Goal: Information Seeking & Learning: Learn about a topic

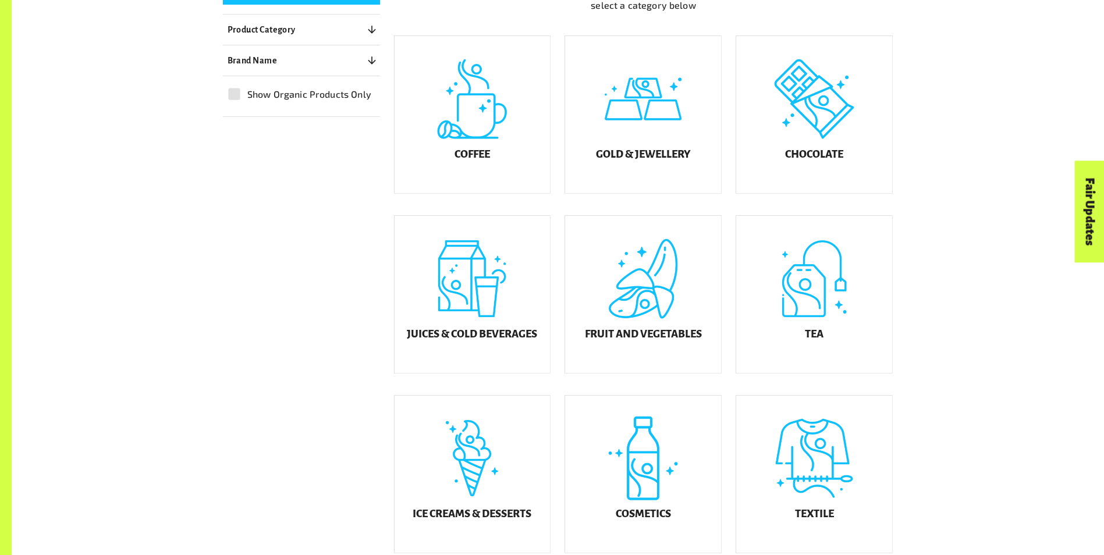
scroll to position [354, 0]
click at [805, 145] on div "Chocolate" at bounding box center [814, 114] width 156 height 157
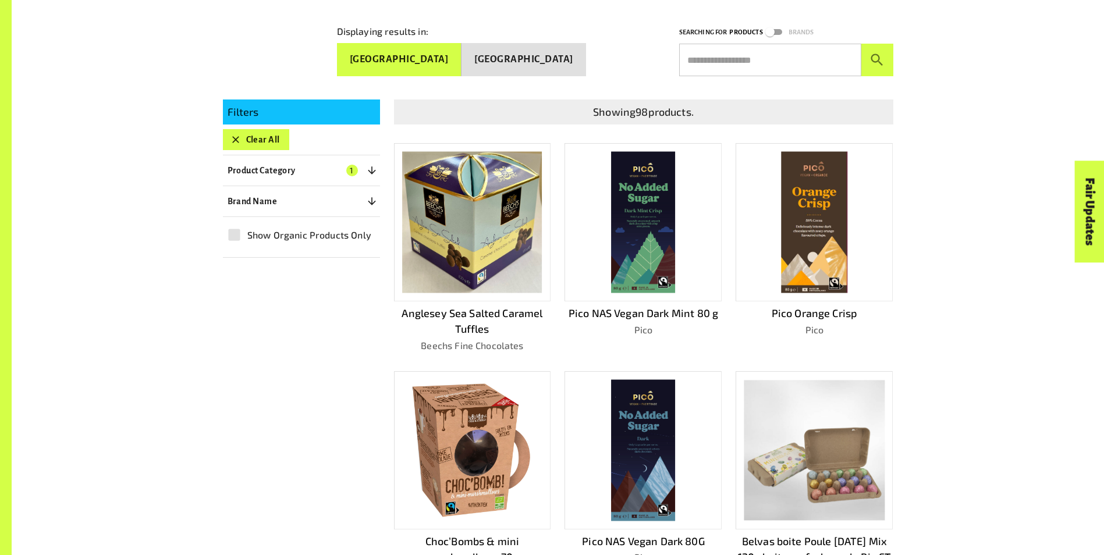
scroll to position [249, 0]
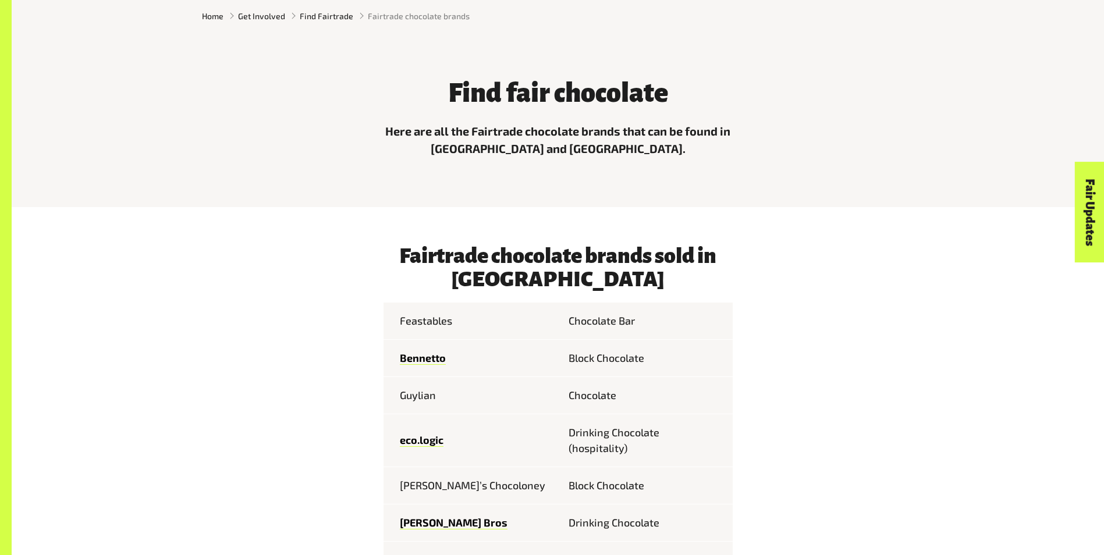
scroll to position [451, 0]
click at [1081, 187] on link "Fair Updates" at bounding box center [1090, 212] width 30 height 101
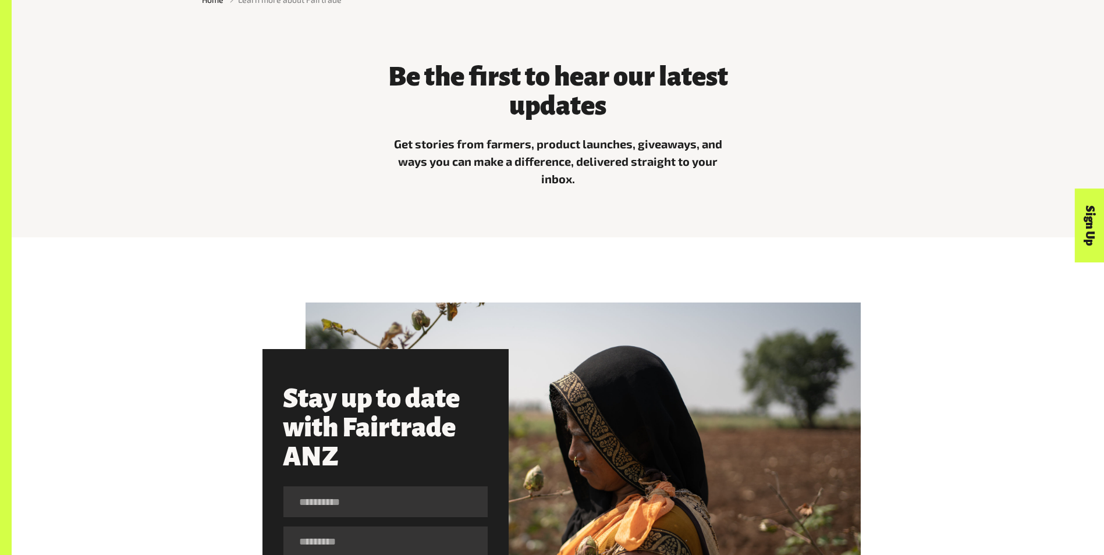
scroll to position [485, 0]
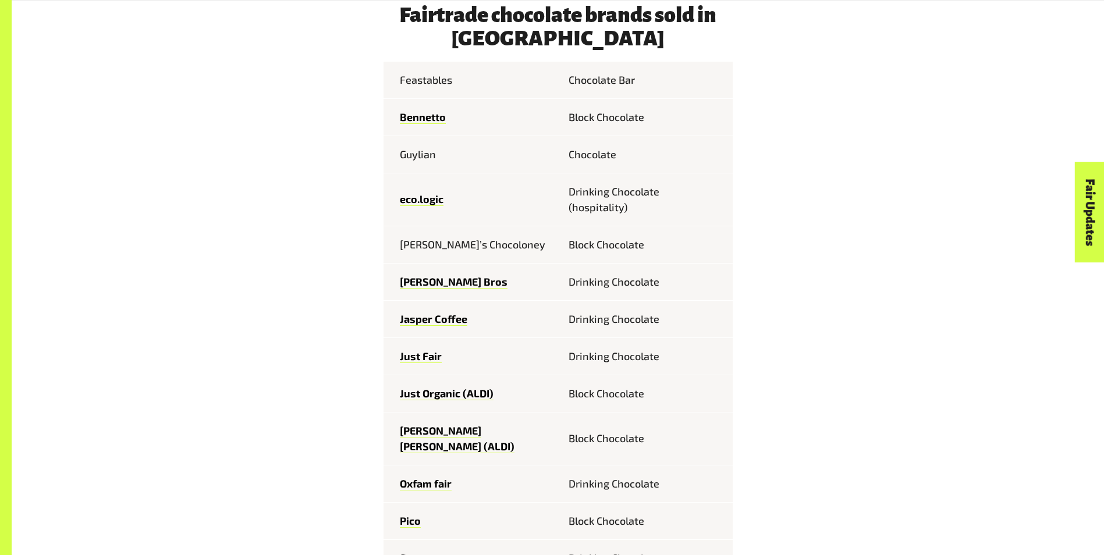
scroll to position [691, 0]
click at [434, 85] on td "Feastables" at bounding box center [471, 80] width 175 height 37
drag, startPoint x: 479, startPoint y: 83, endPoint x: 346, endPoint y: 94, distance: 133.2
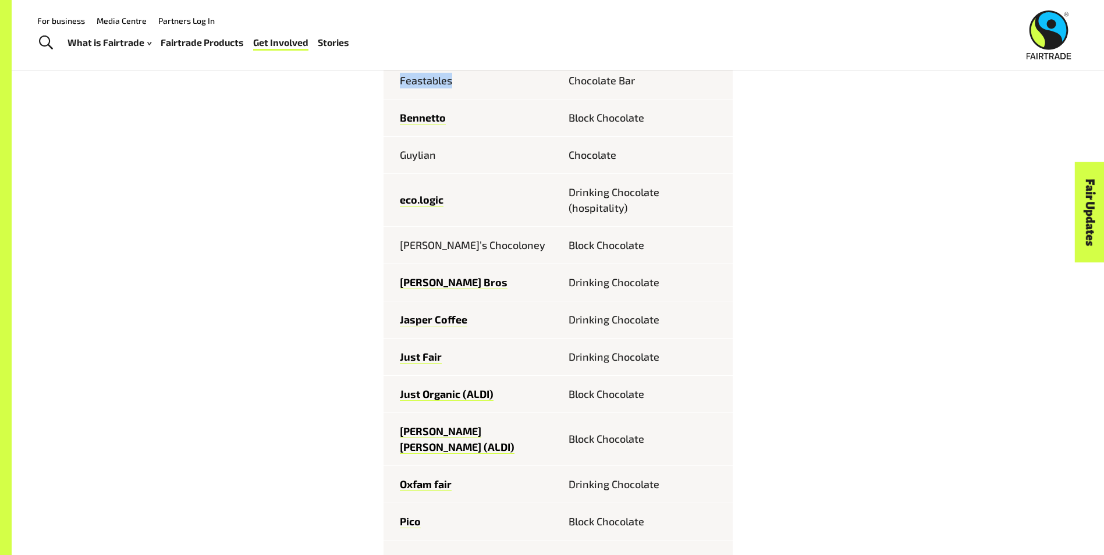
drag, startPoint x: 421, startPoint y: 82, endPoint x: 416, endPoint y: 85, distance: 6.0
click at [416, 85] on td "Feastables" at bounding box center [471, 80] width 175 height 37
drag, startPoint x: 416, startPoint y: 85, endPoint x: 439, endPoint y: 100, distance: 27.8
click at [439, 100] on td "Feastables" at bounding box center [471, 80] width 175 height 37
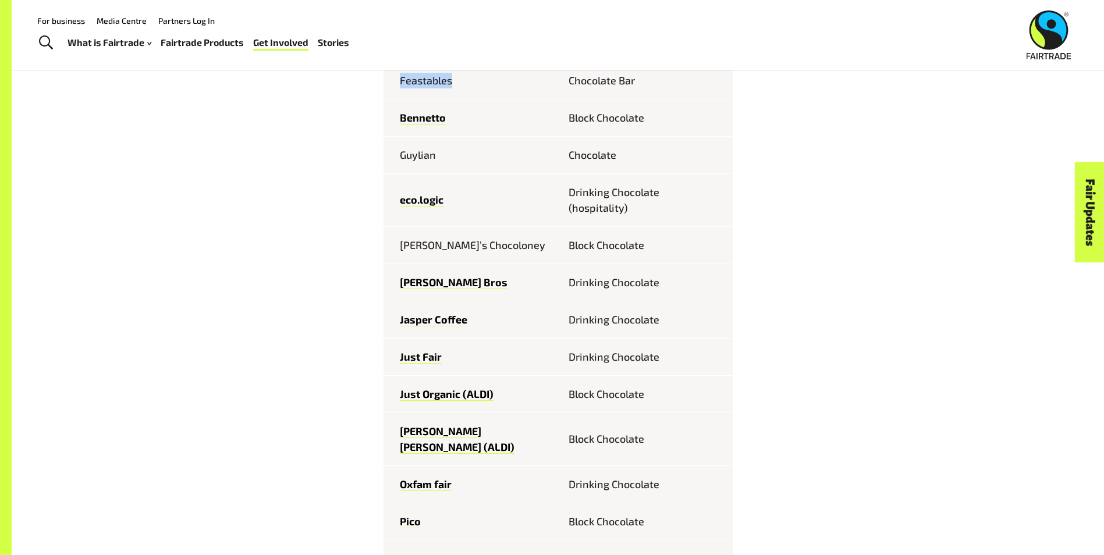
drag, startPoint x: 477, startPoint y: 83, endPoint x: 381, endPoint y: 84, distance: 96.0
drag, startPoint x: 381, startPoint y: 84, endPoint x: 336, endPoint y: 136, distance: 69.3
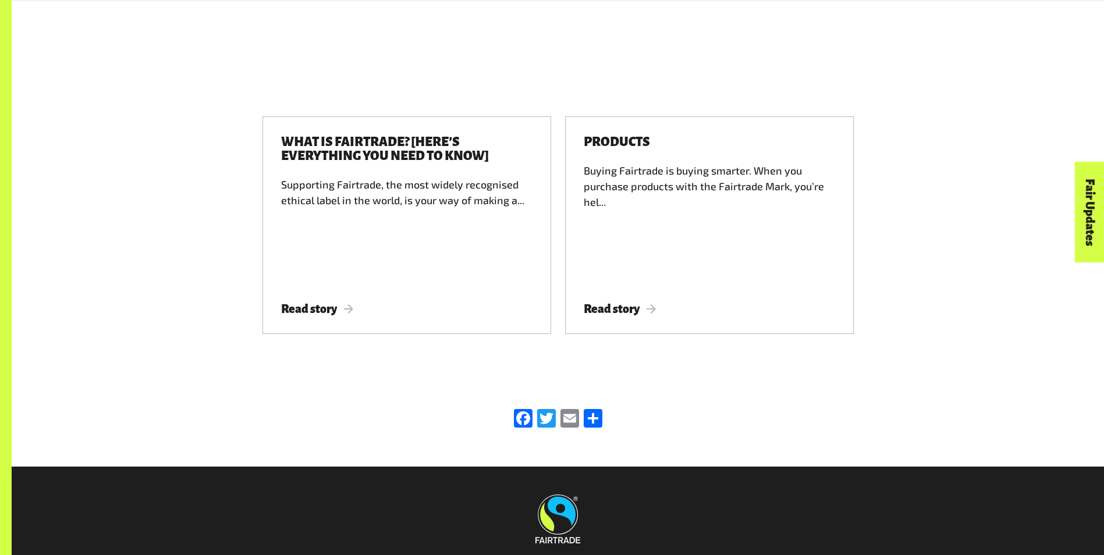
scroll to position [1992, 0]
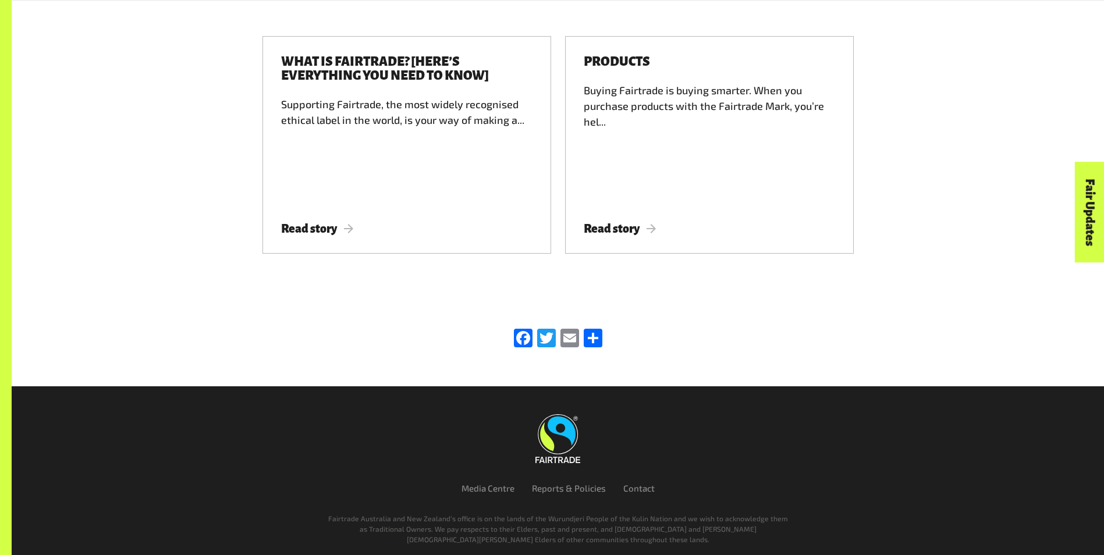
click at [559, 414] on img at bounding box center [557, 438] width 45 height 49
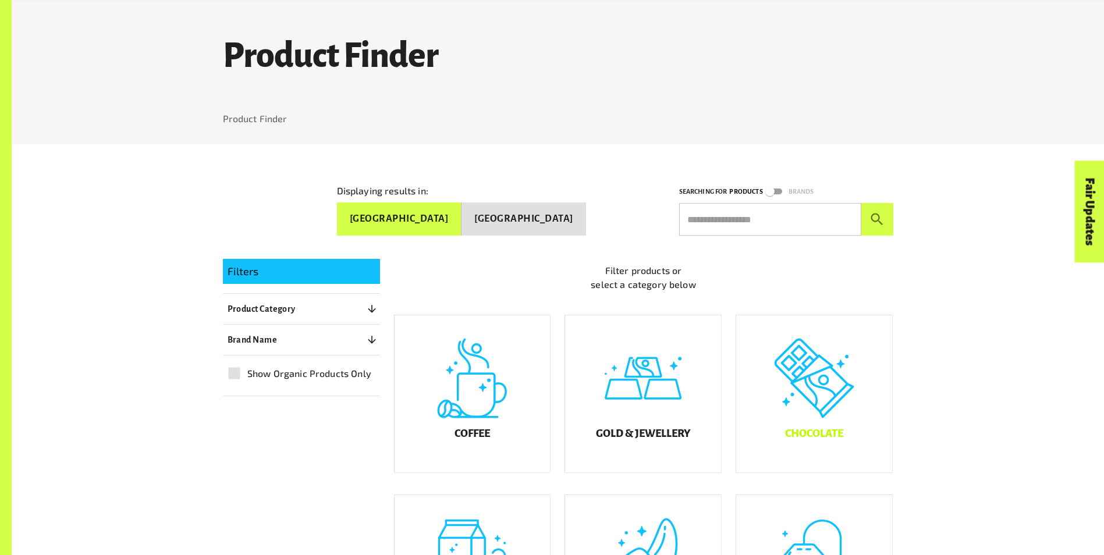
click at [814, 421] on div "Chocolate" at bounding box center [814, 393] width 156 height 157
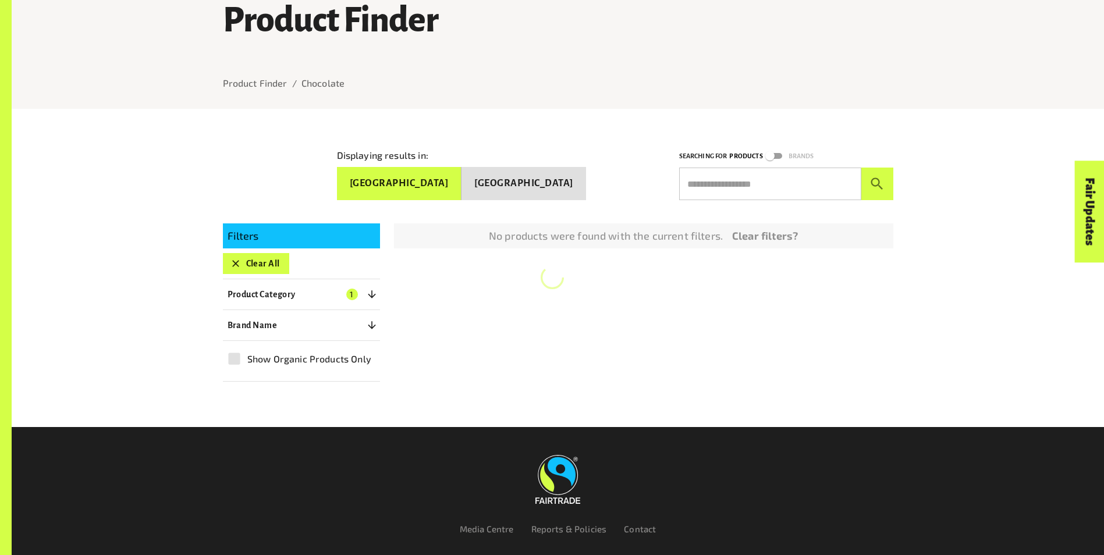
scroll to position [173, 0]
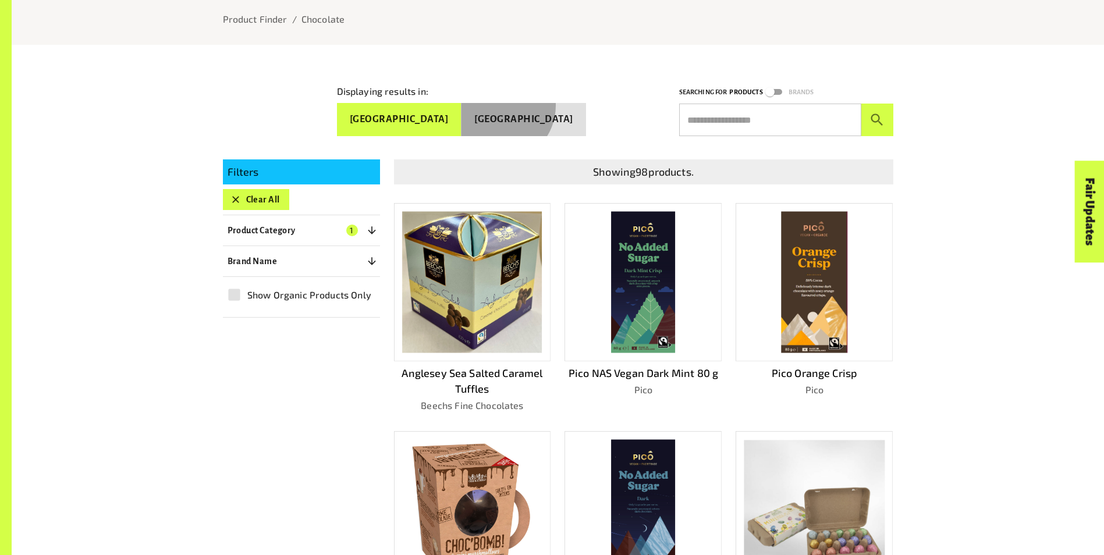
click at [535, 103] on button "New Zealand" at bounding box center [524, 119] width 125 height 33
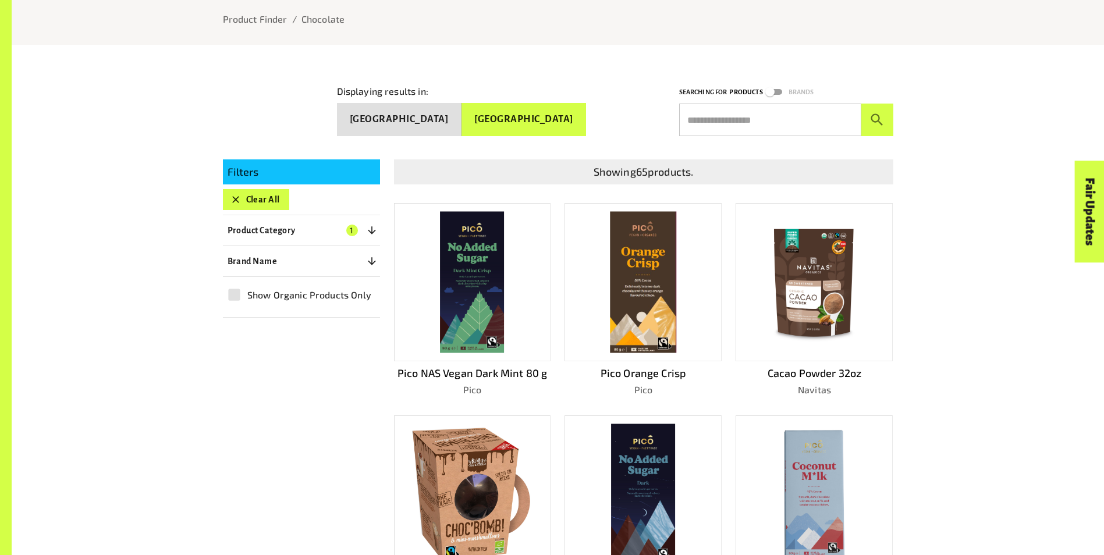
click at [462, 108] on button "Australia" at bounding box center [399, 119] width 125 height 33
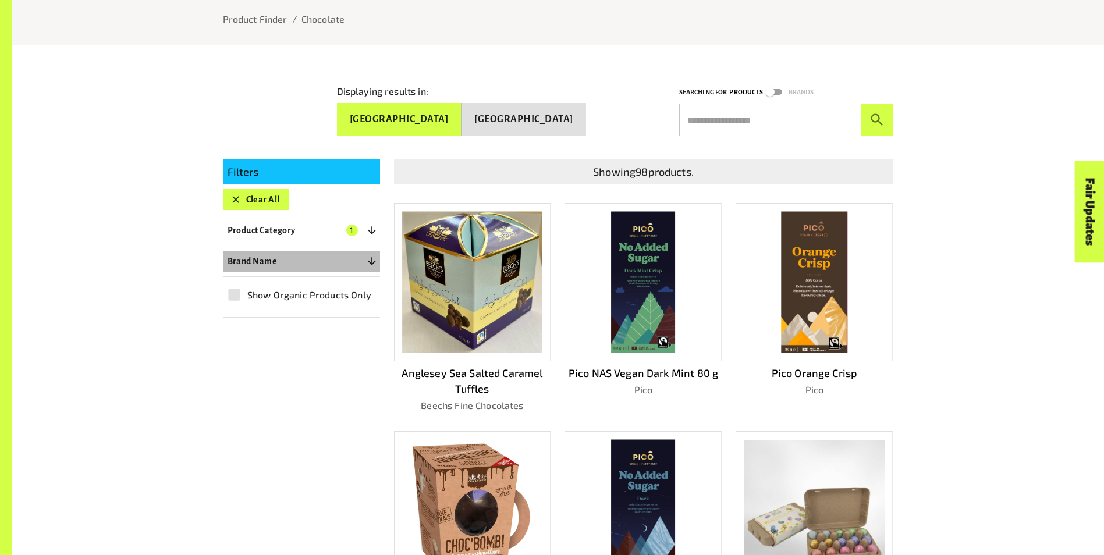
click at [289, 256] on button "Brand Name 0" at bounding box center [301, 261] width 157 height 21
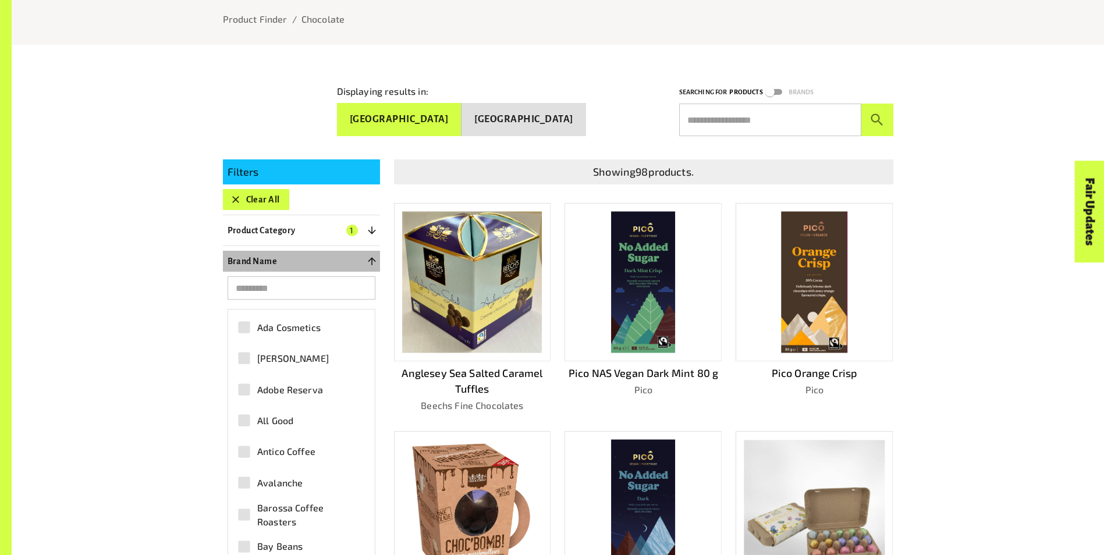
click at [289, 261] on button "Brand Name 0" at bounding box center [301, 261] width 157 height 21
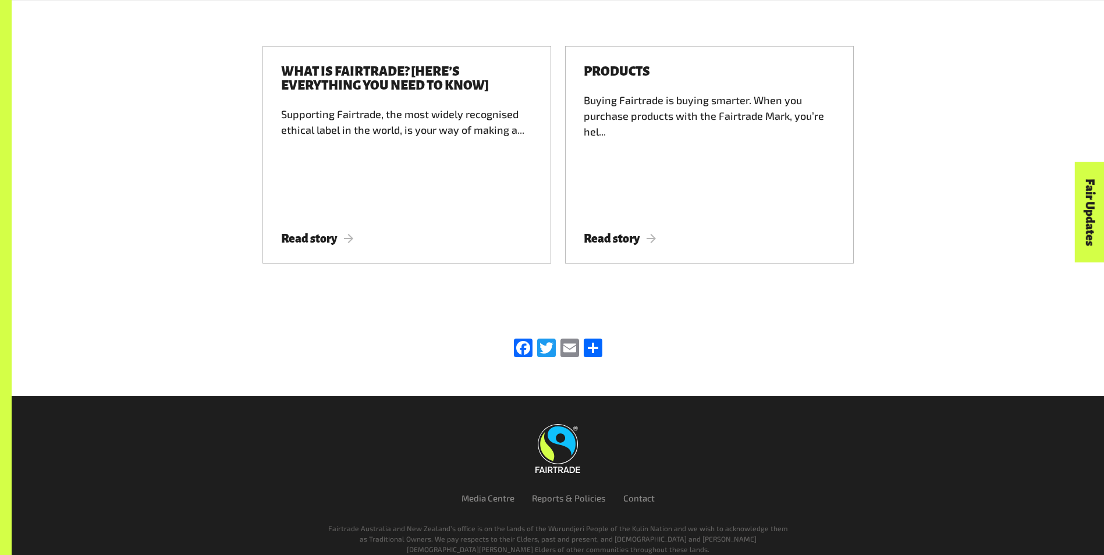
scroll to position [1983, 0]
click at [641, 232] on span "Read story" at bounding box center [620, 238] width 73 height 13
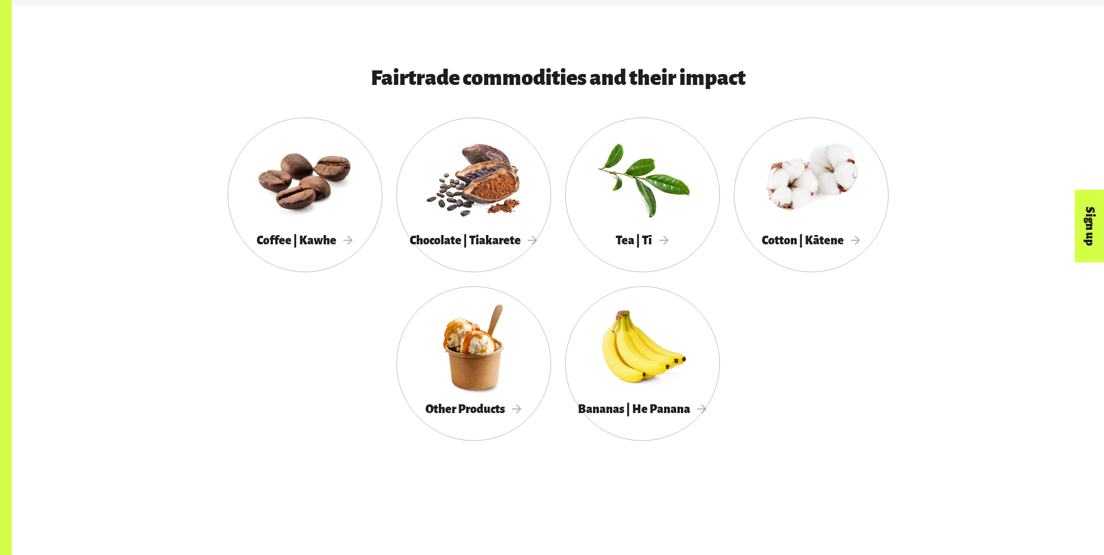
scroll to position [688, 0]
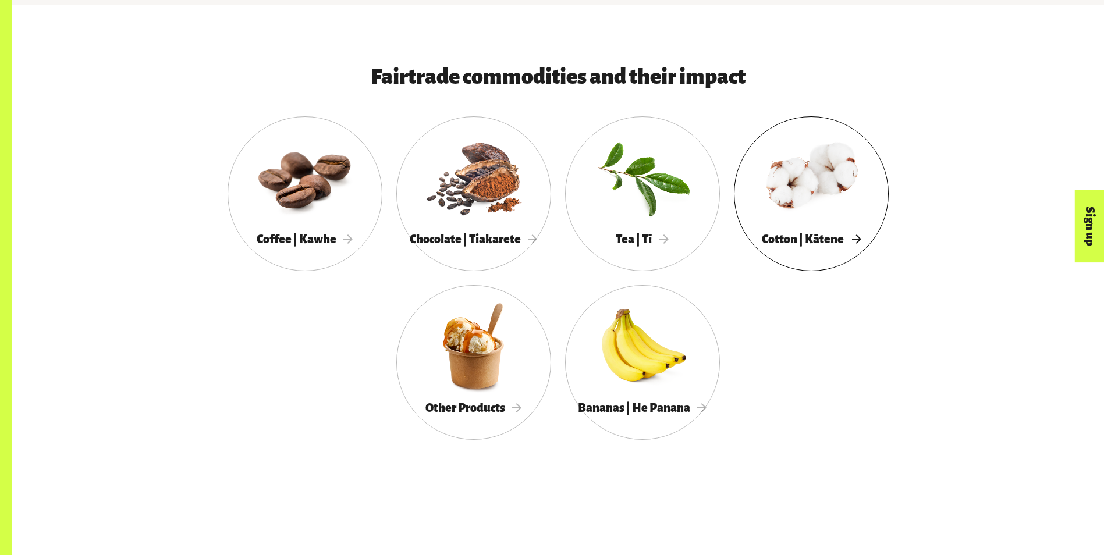
click at [819, 233] on div "Cotton | Kātene" at bounding box center [811, 240] width 155 height 24
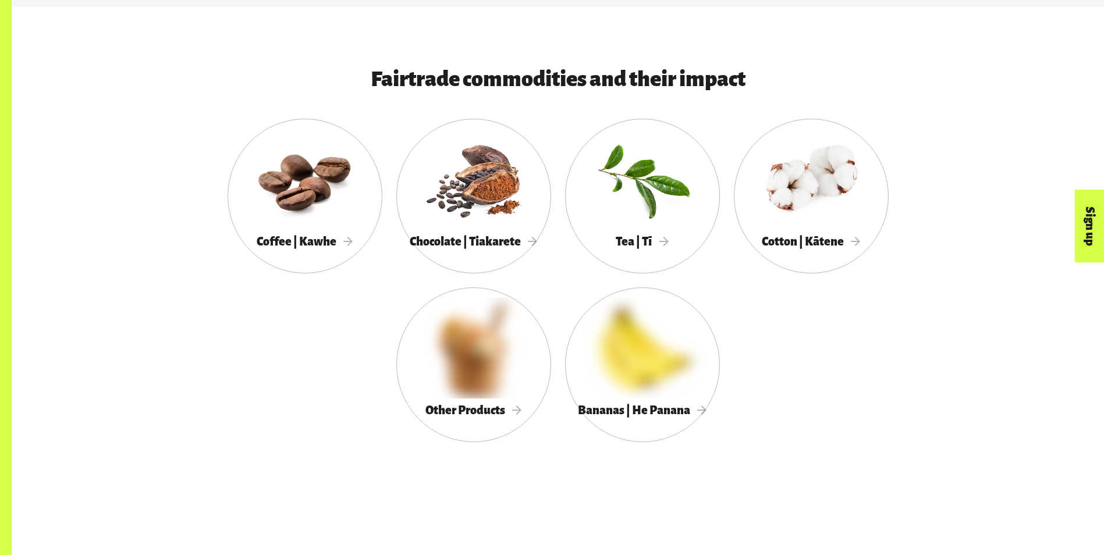
scroll to position [688, 0]
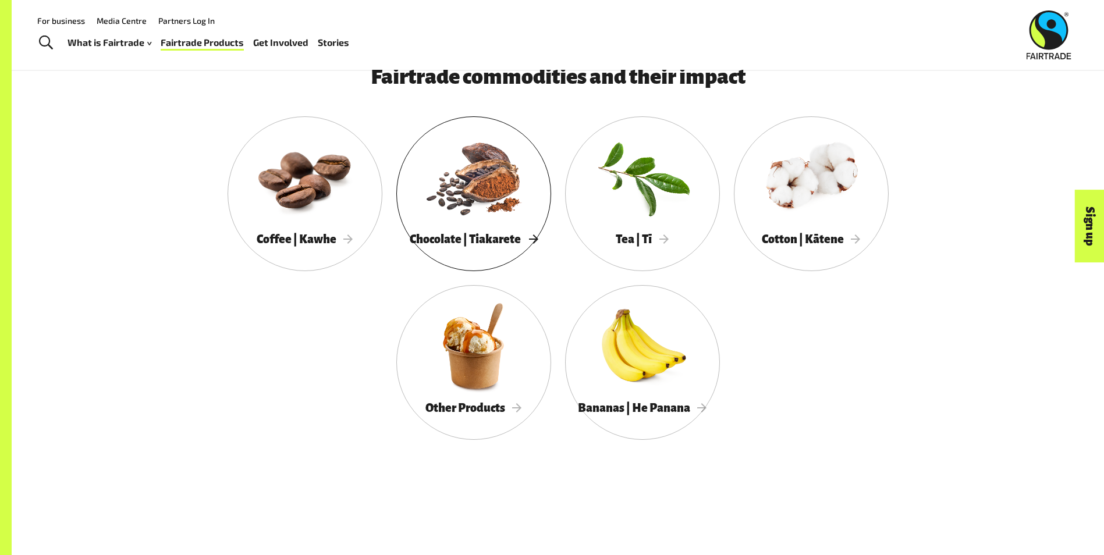
click at [460, 171] on div at bounding box center [473, 177] width 155 height 101
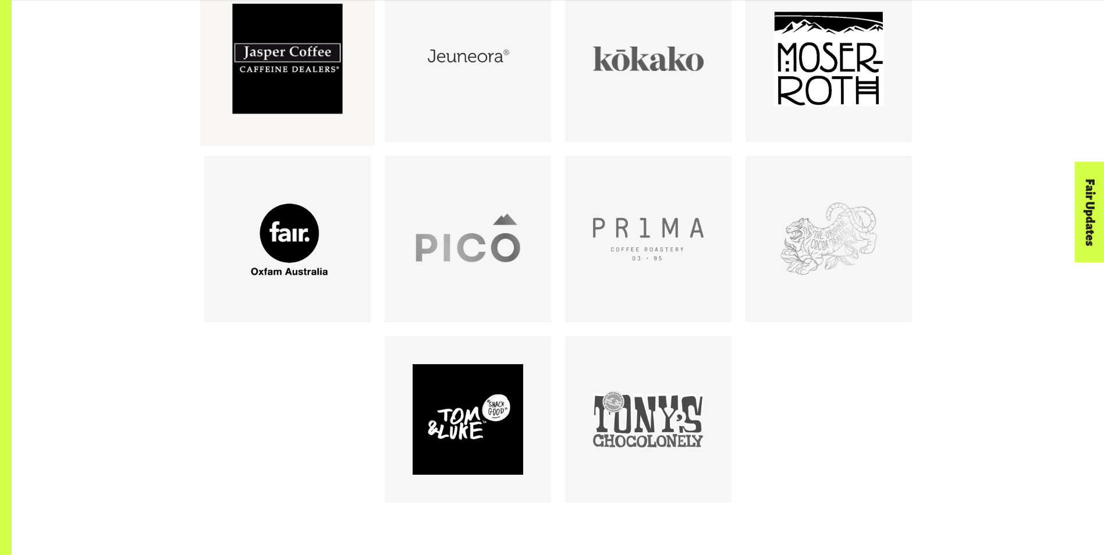
scroll to position [1044, 0]
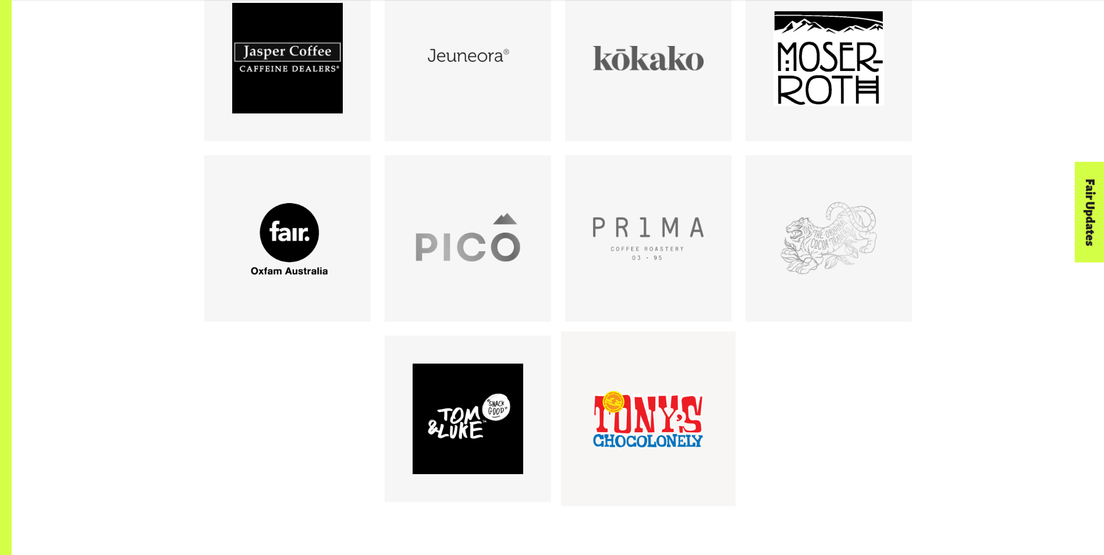
click at [631, 429] on div at bounding box center [648, 419] width 111 height 111
